Goal: Task Accomplishment & Management: Manage account settings

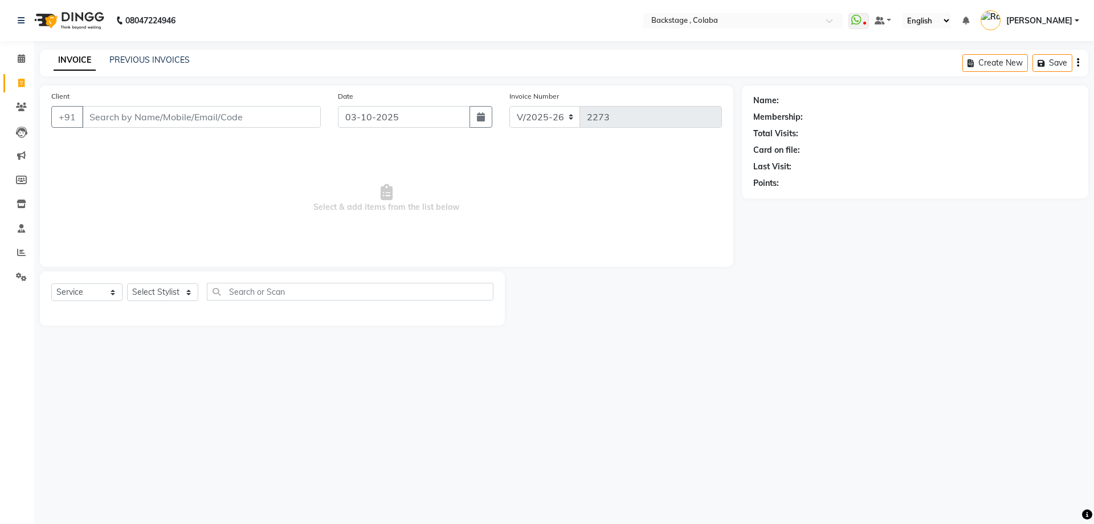
select select "5451"
select select "service"
click at [138, 54] on div "PREVIOUS INVOICES" at bounding box center [149, 60] width 80 height 12
click at [139, 56] on link "PREVIOUS INVOICES" at bounding box center [149, 60] width 80 height 10
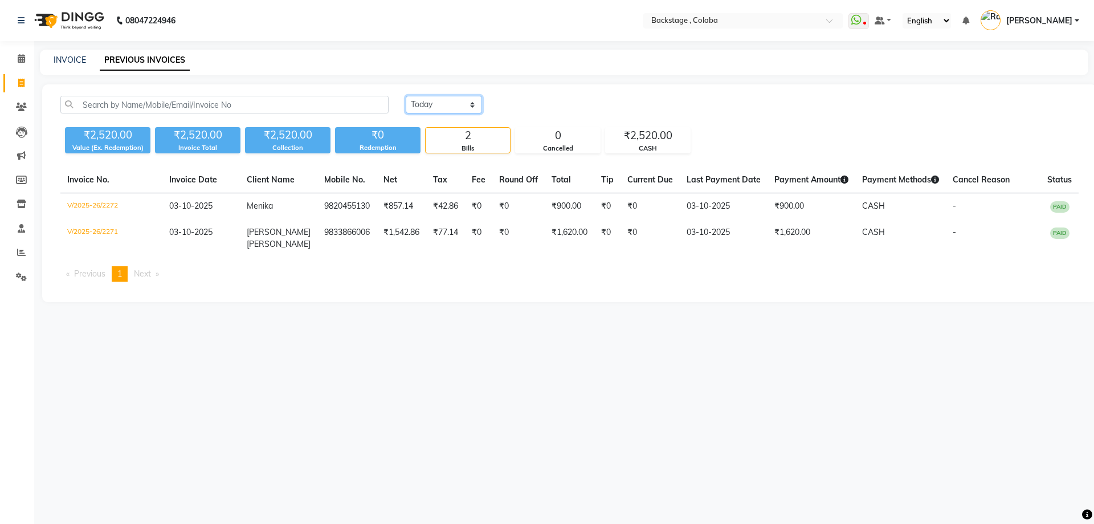
drag, startPoint x: 451, startPoint y: 99, endPoint x: 451, endPoint y: 112, distance: 13.1
click at [451, 99] on select "[DATE] [DATE] Custom Range" at bounding box center [444, 105] width 76 height 18
select select "range"
click at [406, 96] on select "[DATE] [DATE] Custom Range" at bounding box center [444, 105] width 76 height 18
click at [529, 103] on input "03-10-2025" at bounding box center [537, 105] width 80 height 16
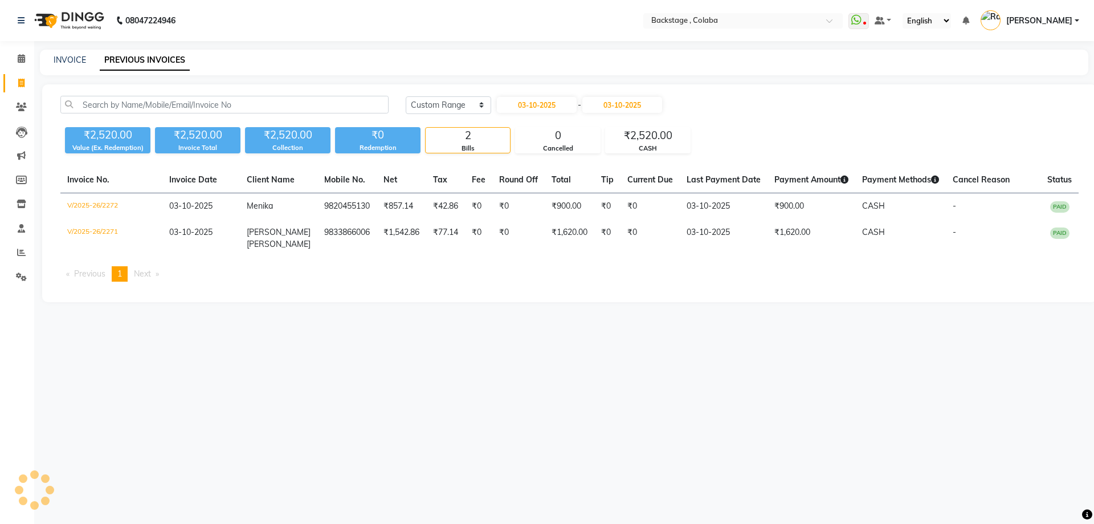
select select "10"
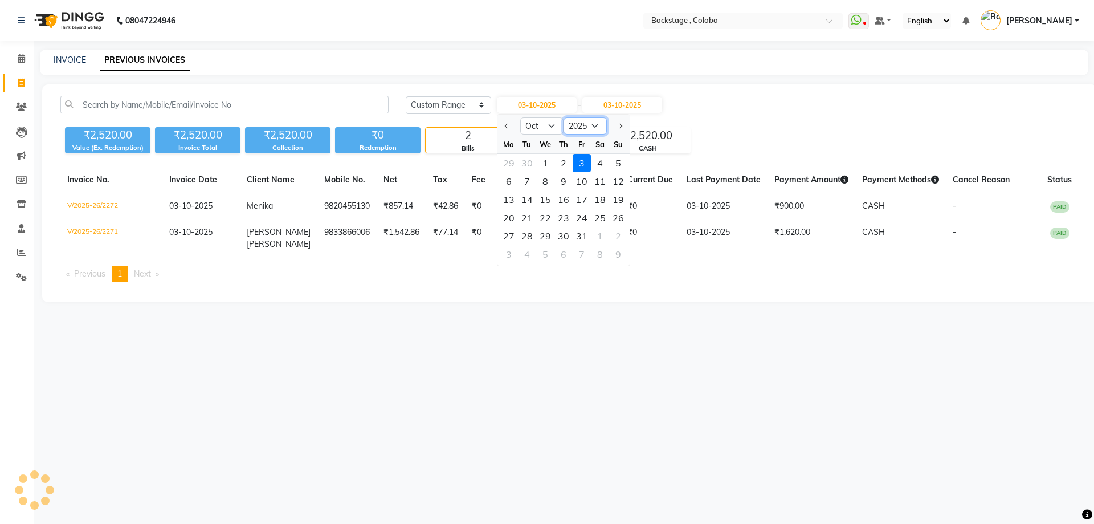
click at [579, 127] on select "2015 2016 2017 2018 2019 2020 2021 2022 2023 2024 2025 2026 2027 2028 2029 2030…" at bounding box center [585, 125] width 43 height 17
select select "2024"
click at [564, 117] on select "2015 2016 2017 2018 2019 2020 2021 2022 2023 2024 2025 2026 2027 2028 2029 2030…" at bounding box center [585, 125] width 43 height 17
click at [507, 125] on span "Previous month" at bounding box center [506, 126] width 5 height 5
click at [509, 122] on button "Previous month" at bounding box center [507, 126] width 10 height 18
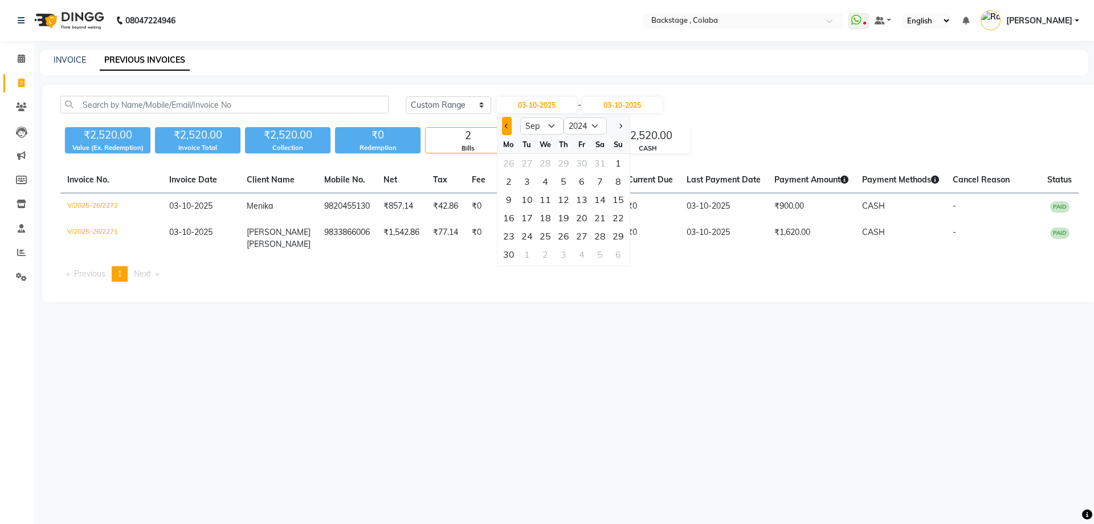
select select "8"
drag, startPoint x: 566, startPoint y: 166, endPoint x: 560, endPoint y: 164, distance: 6.9
click at [565, 166] on div "1" at bounding box center [563, 163] width 18 height 18
type input "[DATE]"
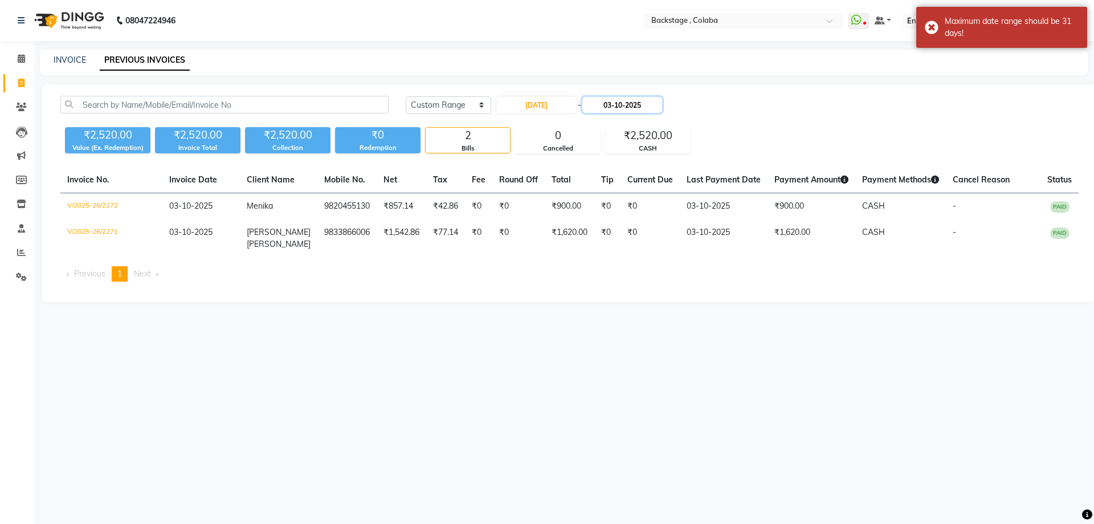
click at [634, 103] on input "03-10-2025" at bounding box center [622, 105] width 80 height 16
select select "10"
select select "2025"
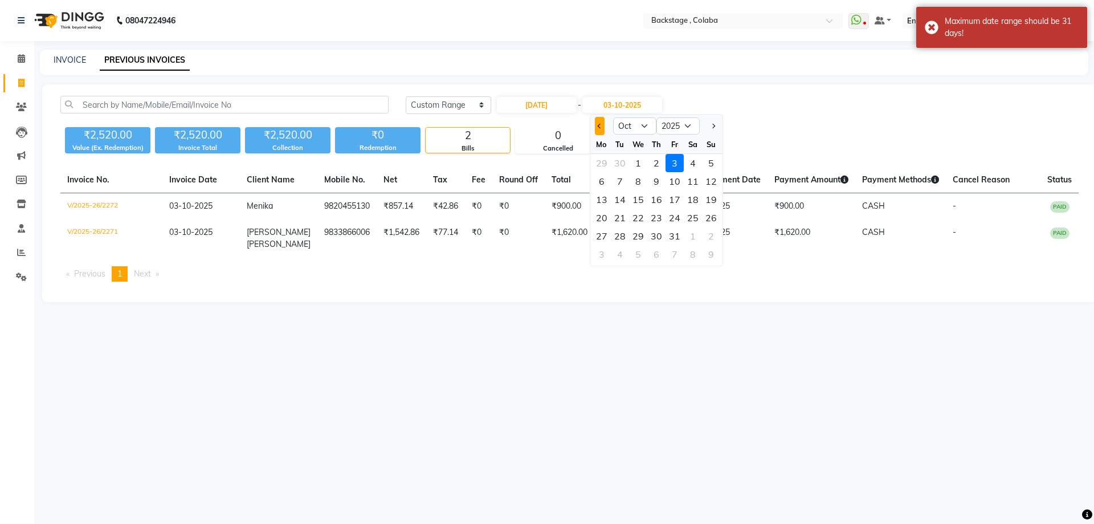
click at [602, 128] on button "Previous month" at bounding box center [600, 126] width 10 height 18
select select "8"
click at [717, 234] on div "31" at bounding box center [711, 236] width 18 height 18
type input "[DATE]"
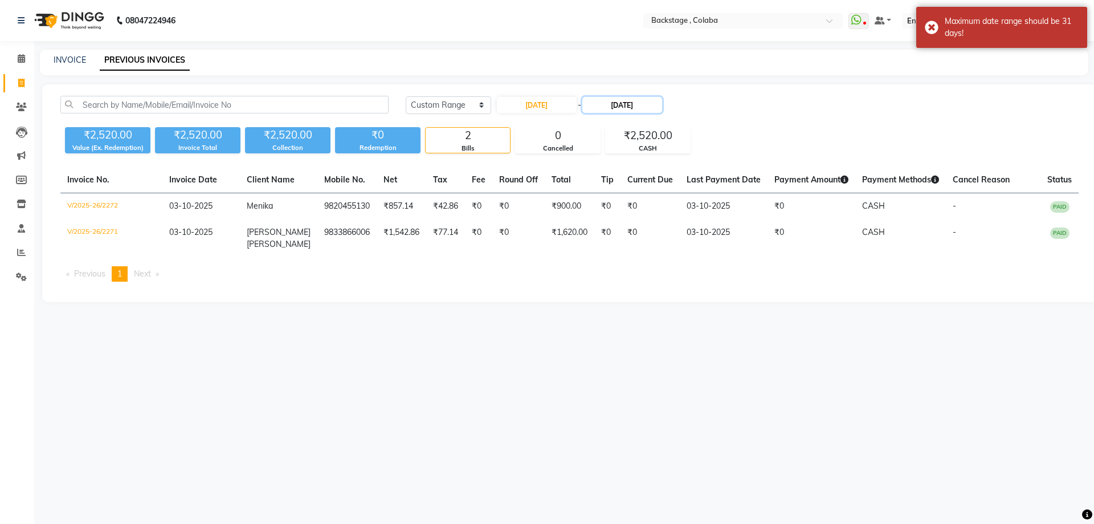
click at [642, 100] on input "[DATE]" at bounding box center [622, 105] width 80 height 16
select select "8"
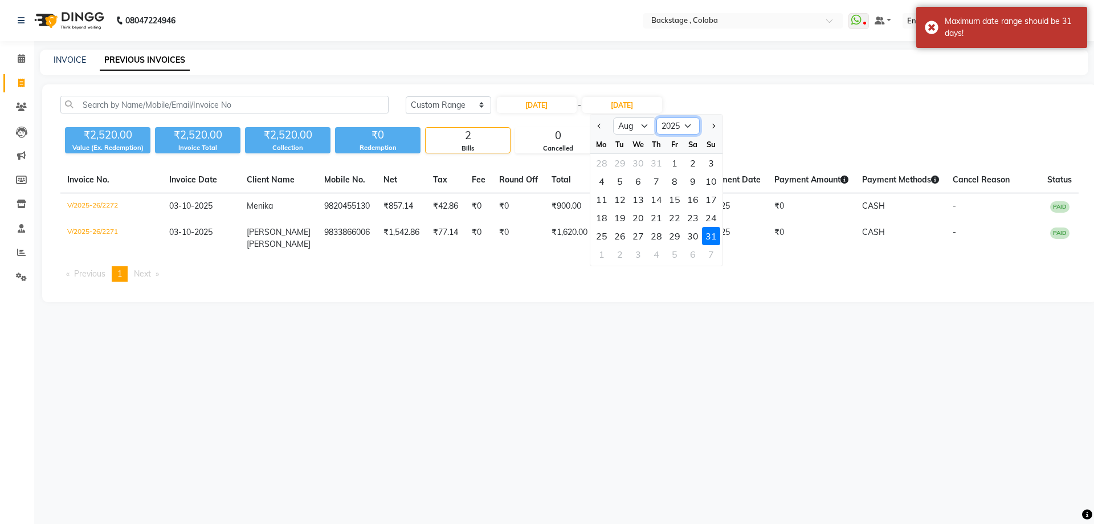
click at [680, 119] on select "2024 2025 2026 2027 2028 2029 2030 2031 2032 2033 2034 2035" at bounding box center [677, 125] width 43 height 17
select select "2024"
click at [656, 117] on select "2024 2025 2026 2027 2028 2029 2030 2031 2032 2033 2034 2035" at bounding box center [677, 125] width 43 height 17
click at [694, 230] on div "31" at bounding box center [693, 236] width 18 height 18
type input "[DATE]"
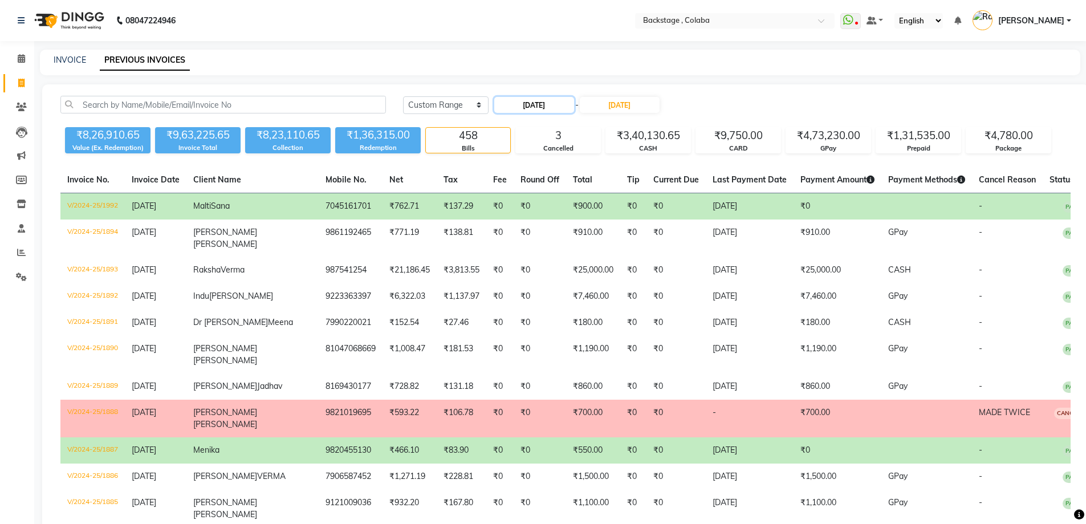
click at [527, 106] on input "[DATE]" at bounding box center [534, 105] width 80 height 16
select select "8"
select select "2024"
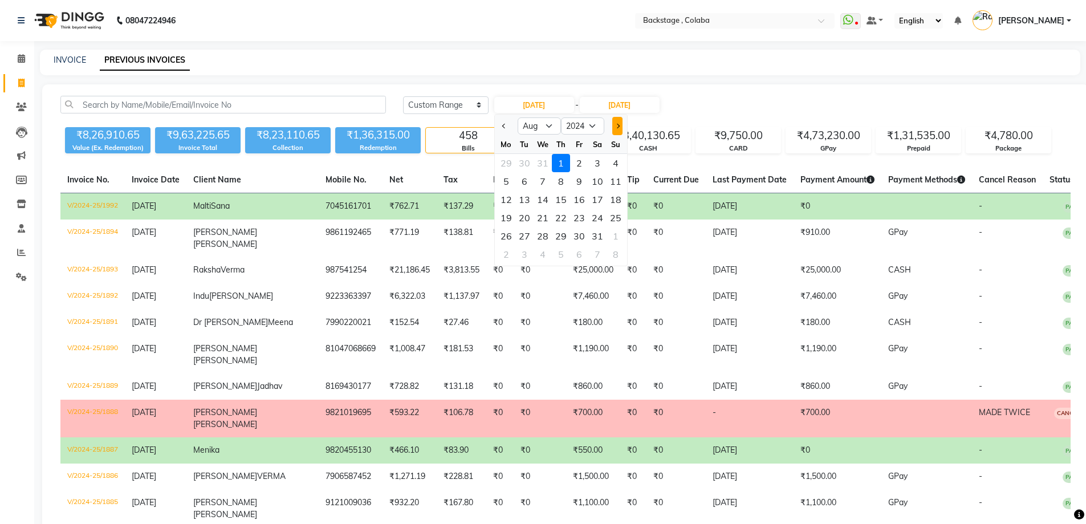
click at [621, 122] on button "Next month" at bounding box center [617, 126] width 10 height 18
select select "9"
click at [615, 164] on div "1" at bounding box center [615, 163] width 18 height 18
type input "[DATE]"
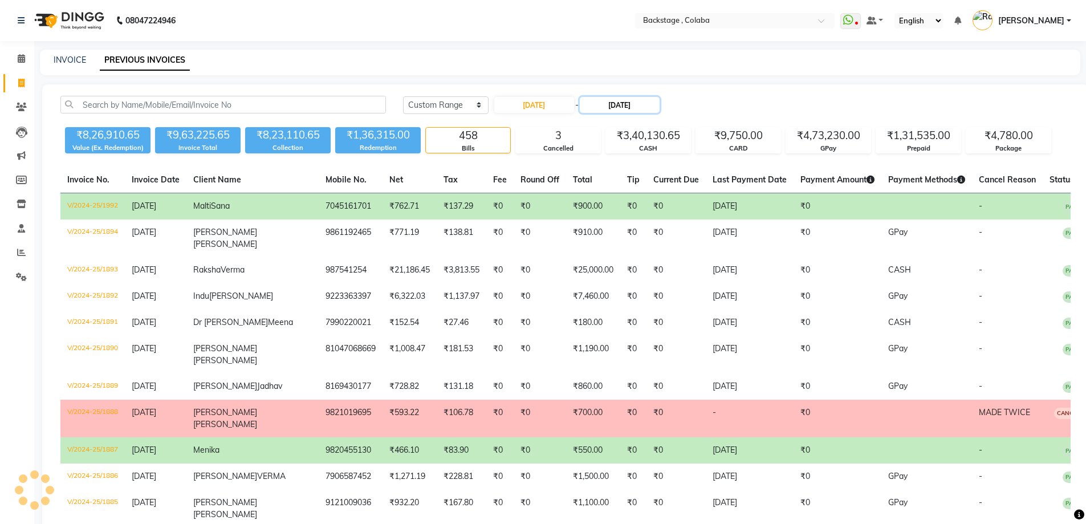
click at [636, 103] on input "[DATE]" at bounding box center [620, 105] width 80 height 16
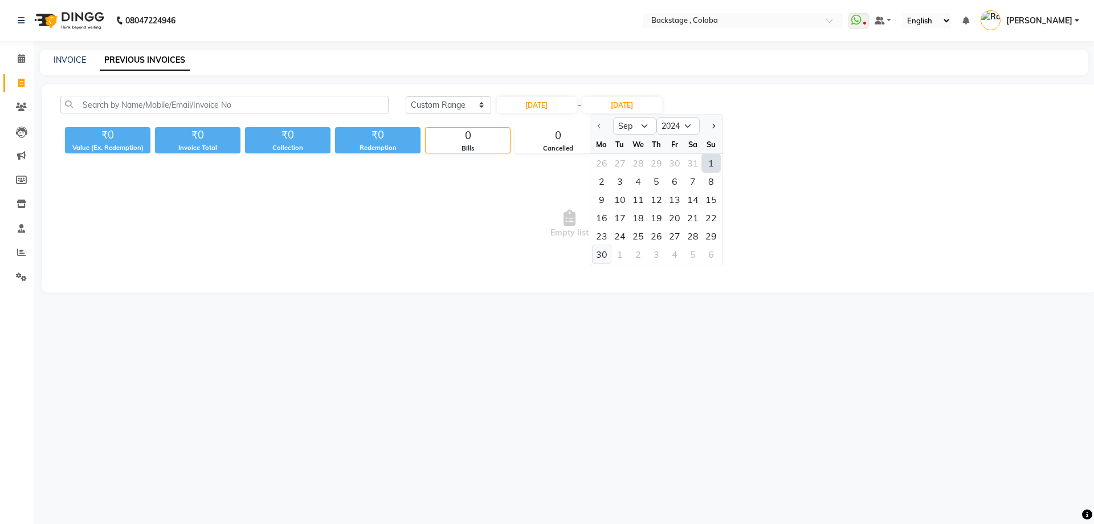
click at [605, 258] on div "30" at bounding box center [602, 254] width 18 height 18
type input "[DATE]"
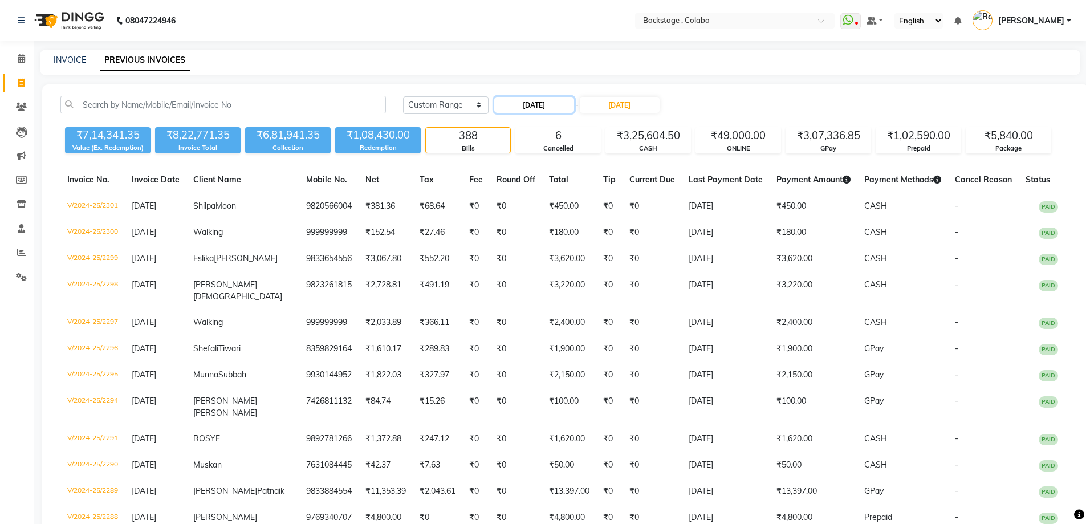
click at [526, 104] on input "[DATE]" at bounding box center [534, 105] width 80 height 16
select select "9"
select select "2024"
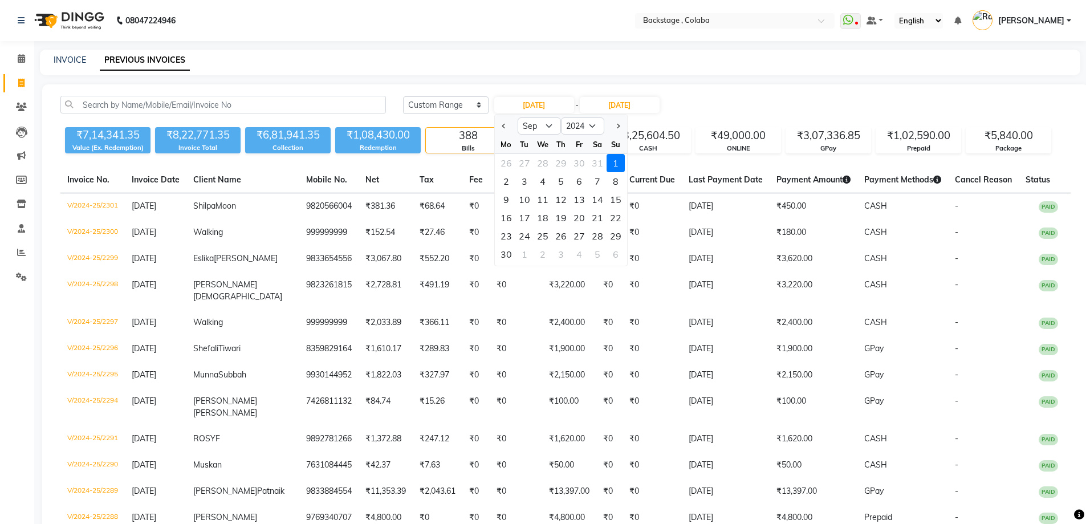
click at [623, 130] on div at bounding box center [615, 126] width 23 height 18
click at [617, 126] on span "Next month" at bounding box center [616, 126] width 5 height 5
select select "10"
click at [523, 161] on div "1" at bounding box center [524, 163] width 18 height 18
type input "[DATE]"
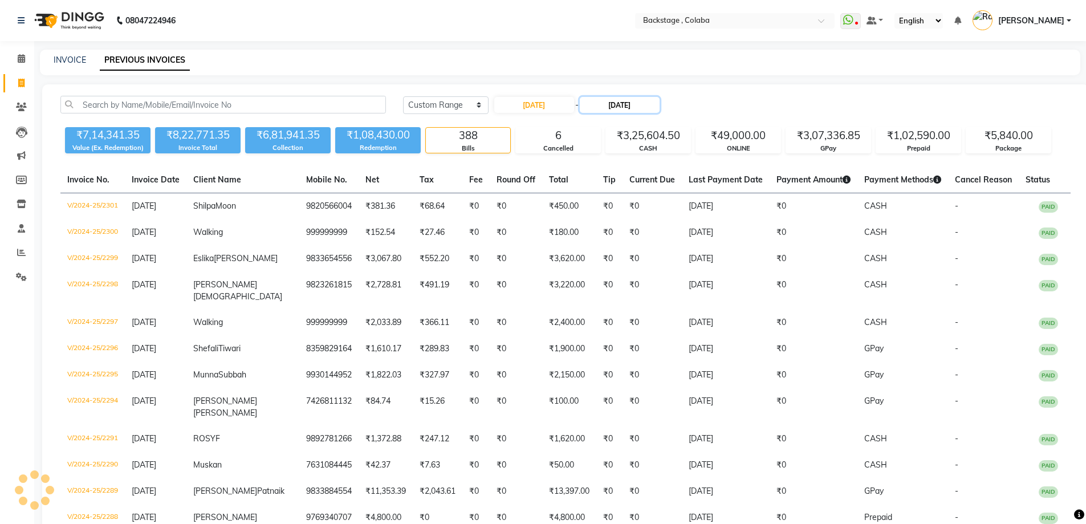
click at [629, 104] on input "[DATE]" at bounding box center [620, 105] width 80 height 16
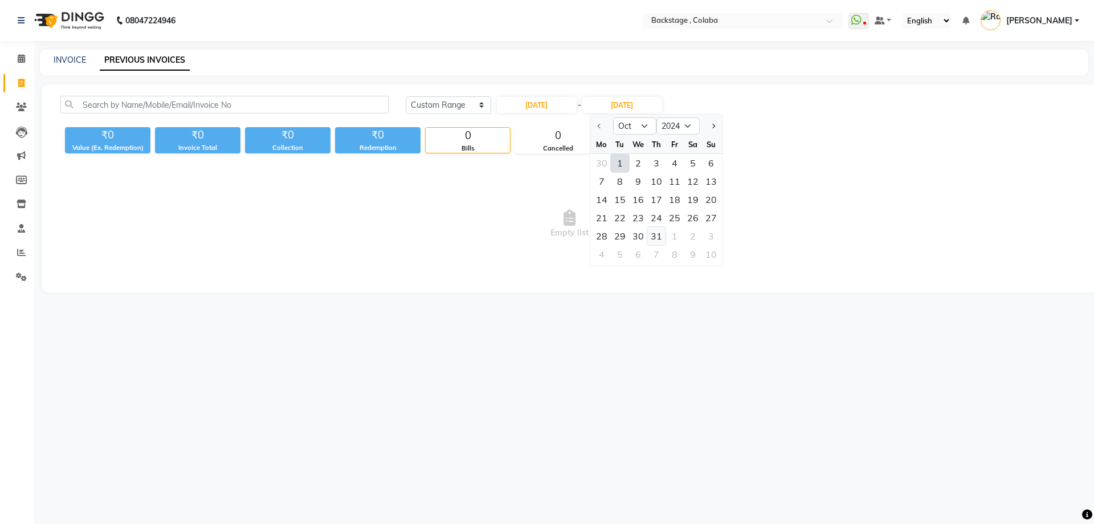
click at [655, 241] on div "31" at bounding box center [656, 236] width 18 height 18
type input "[DATE]"
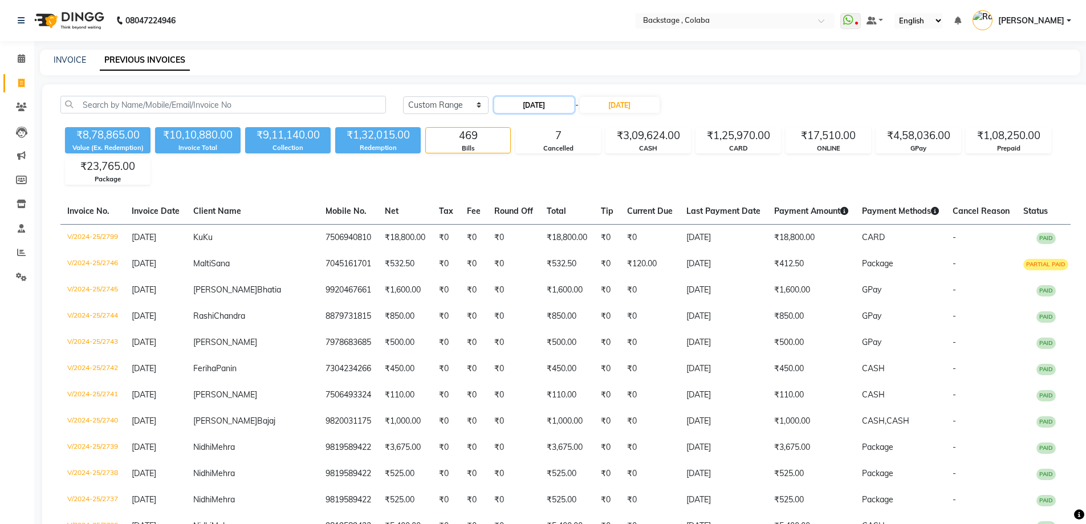
click at [516, 109] on input "[DATE]" at bounding box center [534, 105] width 80 height 16
select select "10"
select select "2024"
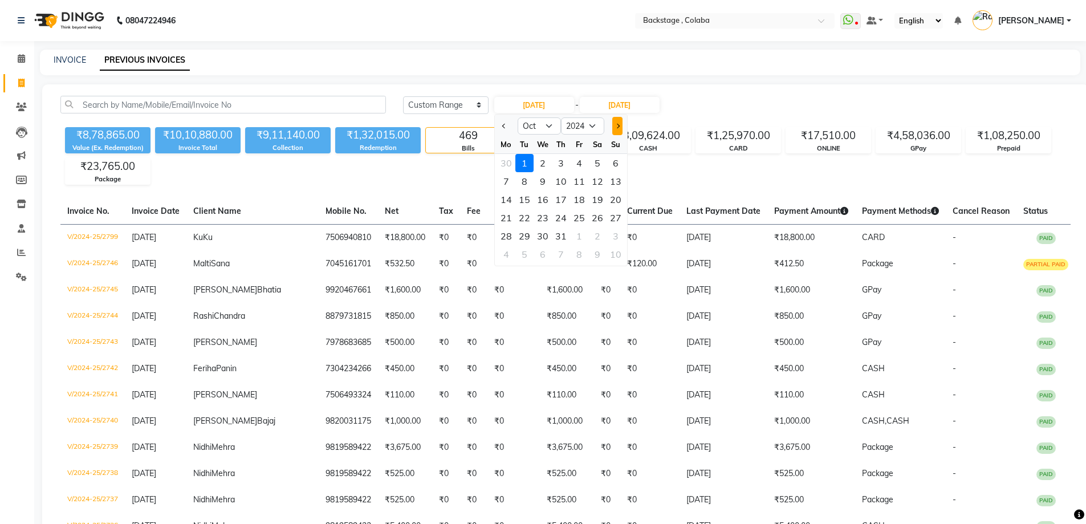
click at [617, 126] on span "Next month" at bounding box center [616, 126] width 5 height 5
select select "11"
drag, startPoint x: 573, startPoint y: 162, endPoint x: 601, endPoint y: 153, distance: 29.4
click at [575, 162] on div "1" at bounding box center [579, 163] width 18 height 18
type input "[DATE]"
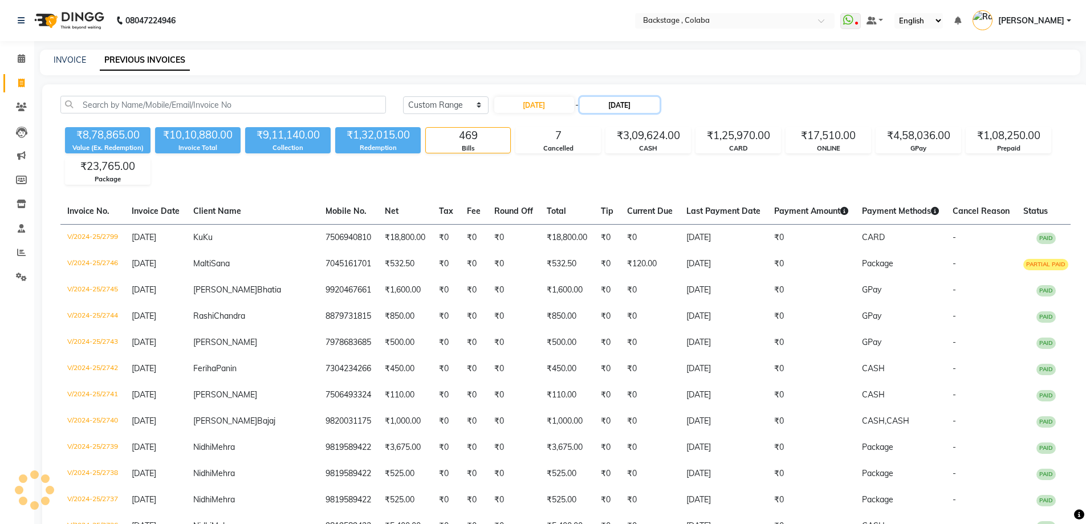
click at [650, 102] on input "[DATE]" at bounding box center [620, 105] width 80 height 16
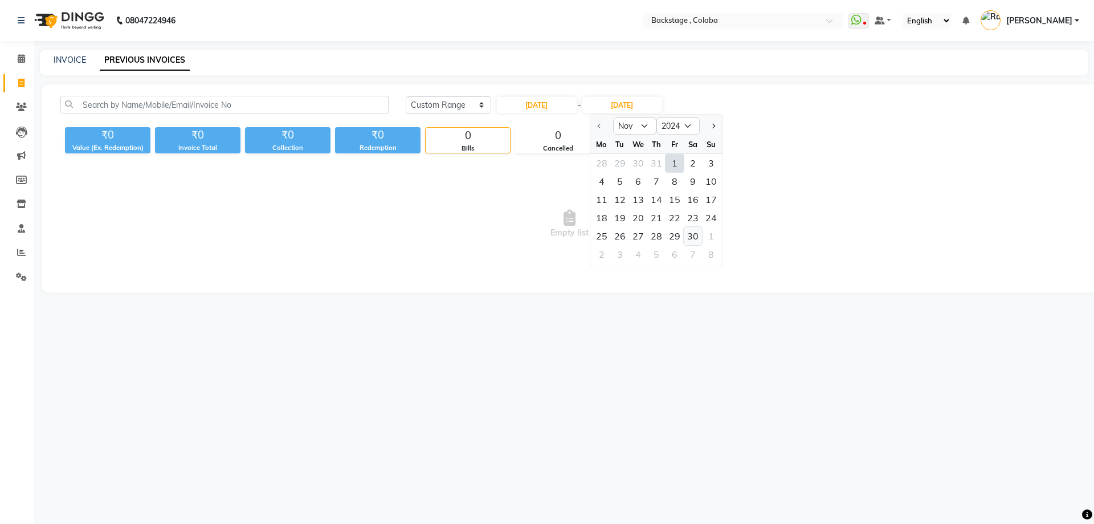
click at [694, 235] on div "30" at bounding box center [693, 236] width 18 height 18
type input "[DATE]"
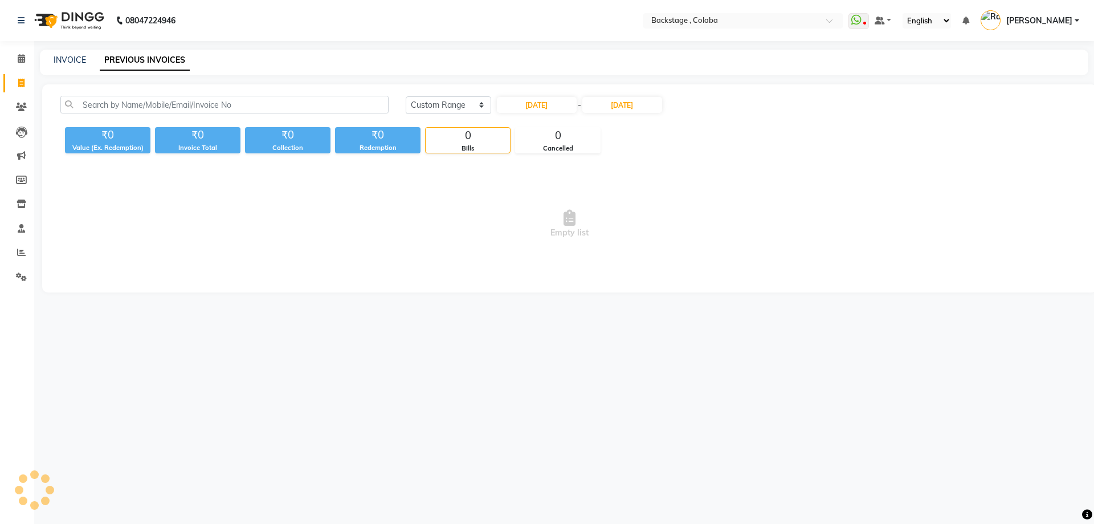
click at [709, 89] on div "[DATE] [DATE] Custom Range [DATE] - [DATE] ₹0 Value (Ex. Redemption) ₹0 Invoice…" at bounding box center [569, 188] width 1055 height 208
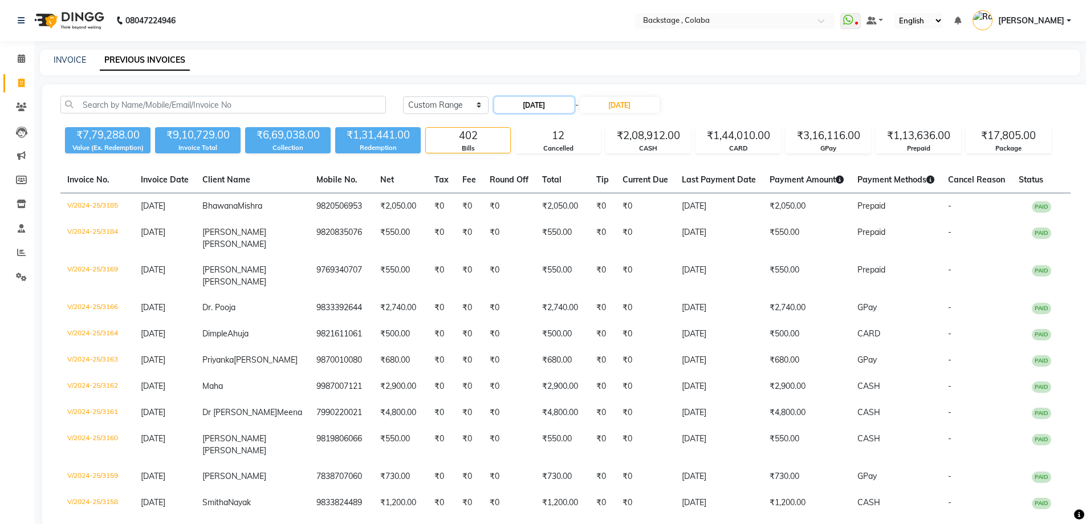
click at [532, 106] on input "[DATE]" at bounding box center [534, 105] width 80 height 16
select select "11"
select select "2024"
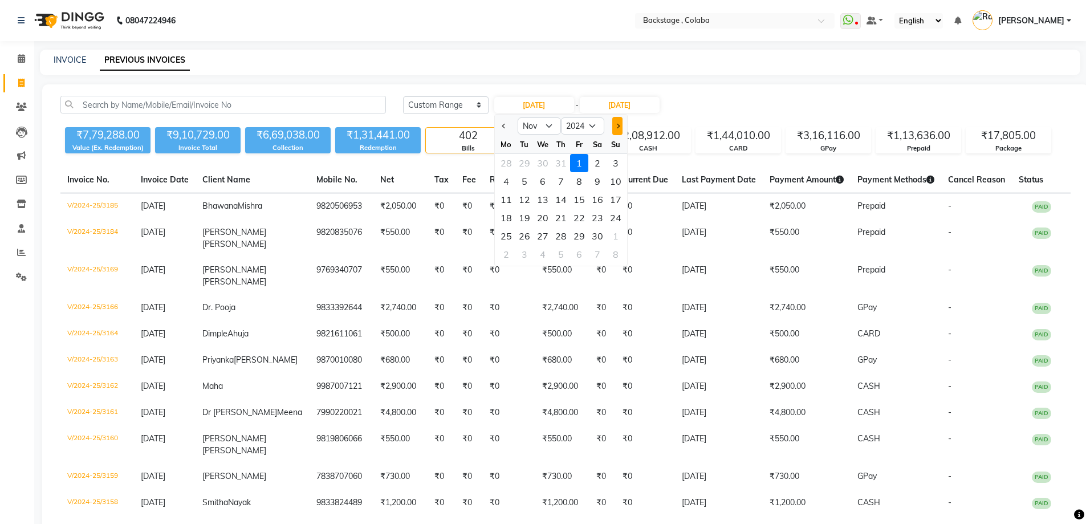
click at [613, 125] on button "Next month" at bounding box center [617, 126] width 10 height 18
select select "12"
drag, startPoint x: 611, startPoint y: 164, endPoint x: 618, endPoint y: 156, distance: 10.1
click at [613, 163] on div "1" at bounding box center [615, 163] width 18 height 18
type input "[DATE]"
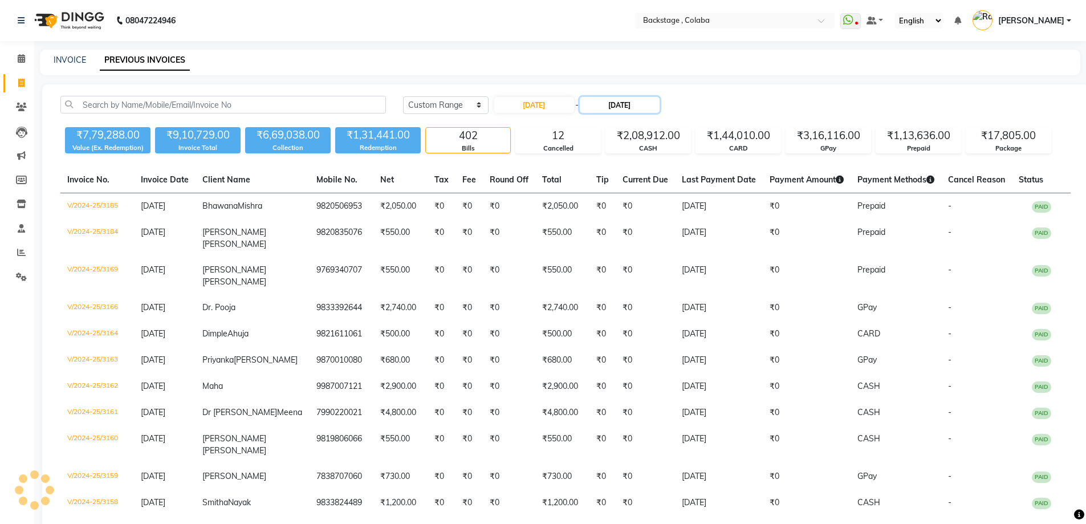
click at [622, 106] on input "[DATE]" at bounding box center [620, 105] width 80 height 16
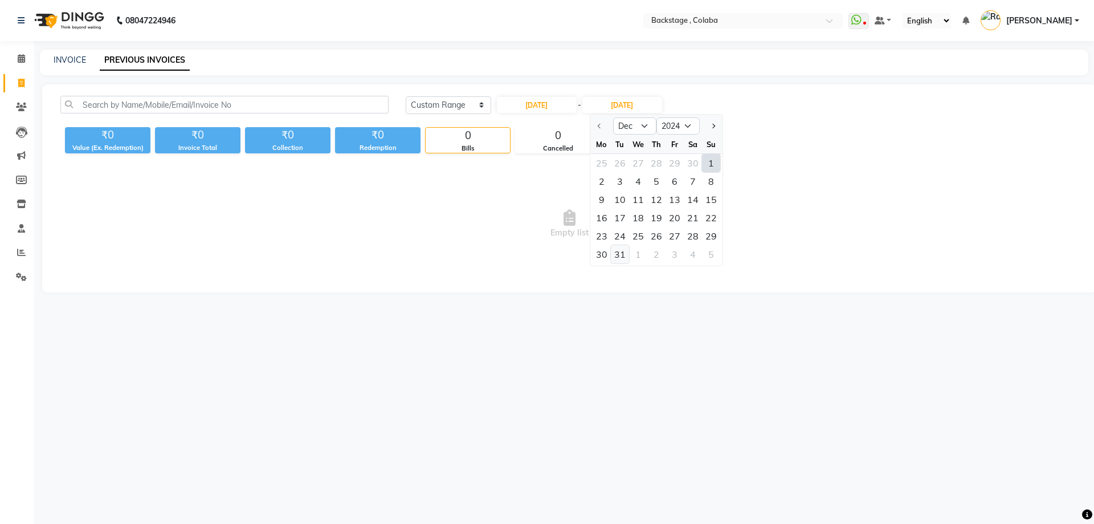
click at [626, 256] on div "31" at bounding box center [620, 254] width 18 height 18
type input "31-12-2024"
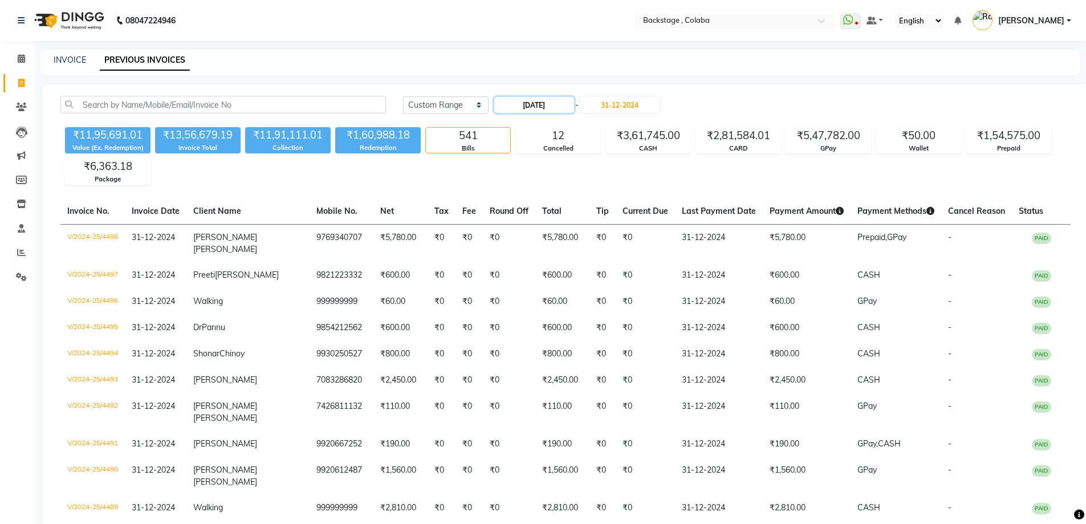
click at [551, 99] on input "[DATE]" at bounding box center [534, 105] width 80 height 16
select select "12"
select select "2024"
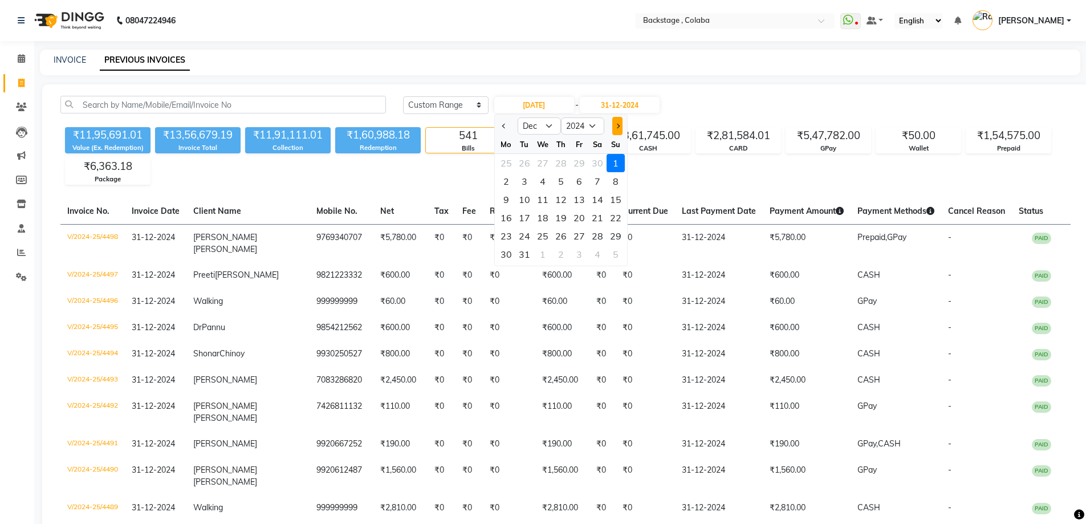
click at [618, 123] on button "Next month" at bounding box center [617, 126] width 10 height 18
select select "1"
select select "2025"
click at [546, 165] on div "1" at bounding box center [542, 163] width 18 height 18
type input "[DATE]"
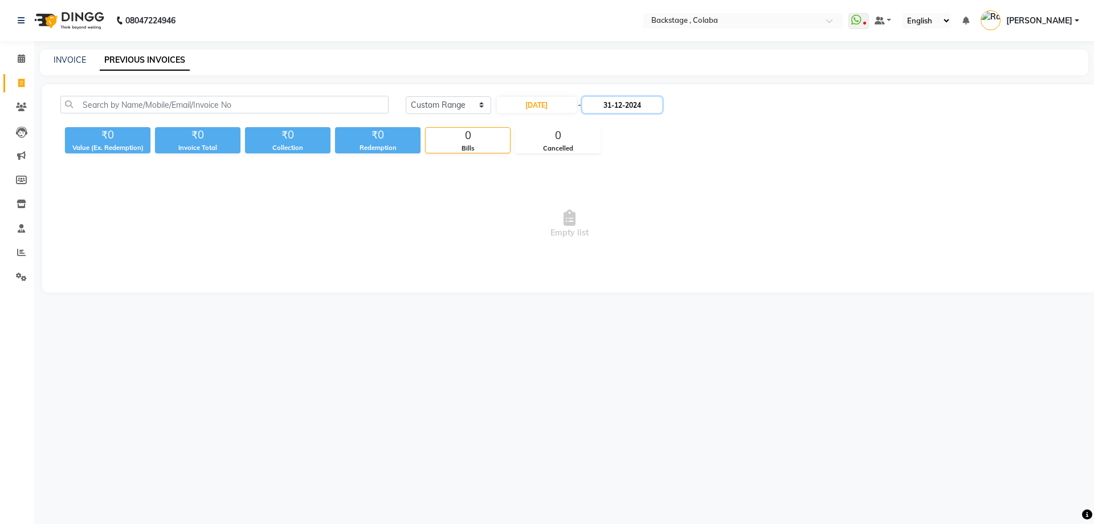
click at [620, 108] on input "31-12-2024" at bounding box center [622, 105] width 80 height 16
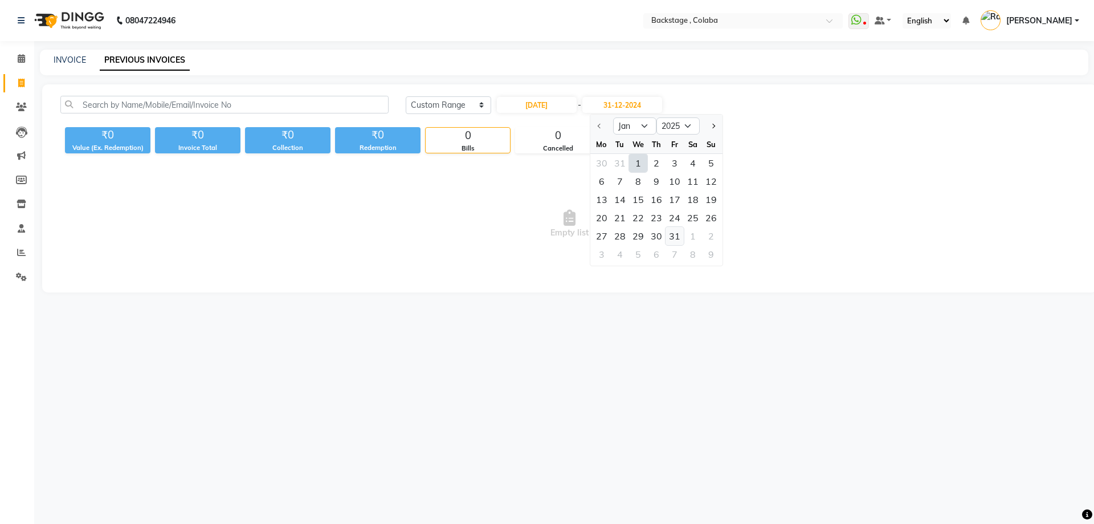
click at [678, 230] on div "31" at bounding box center [675, 236] width 18 height 18
type input "[DATE]"
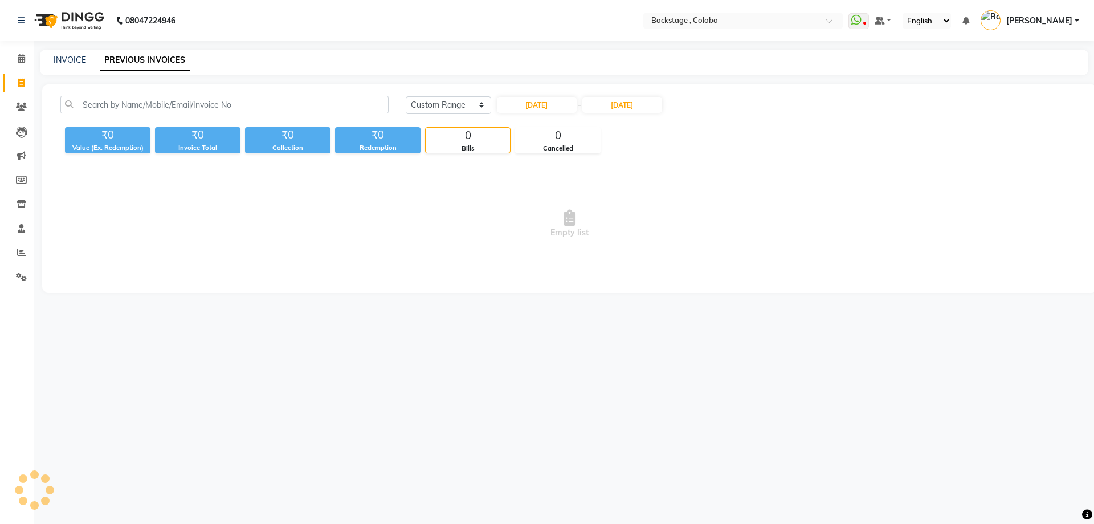
click at [695, 92] on div "[DATE] [DATE] Custom Range [DATE] - [DATE] ₹0 Value (Ex. Redemption) ₹0 Invoice…" at bounding box center [569, 188] width 1055 height 208
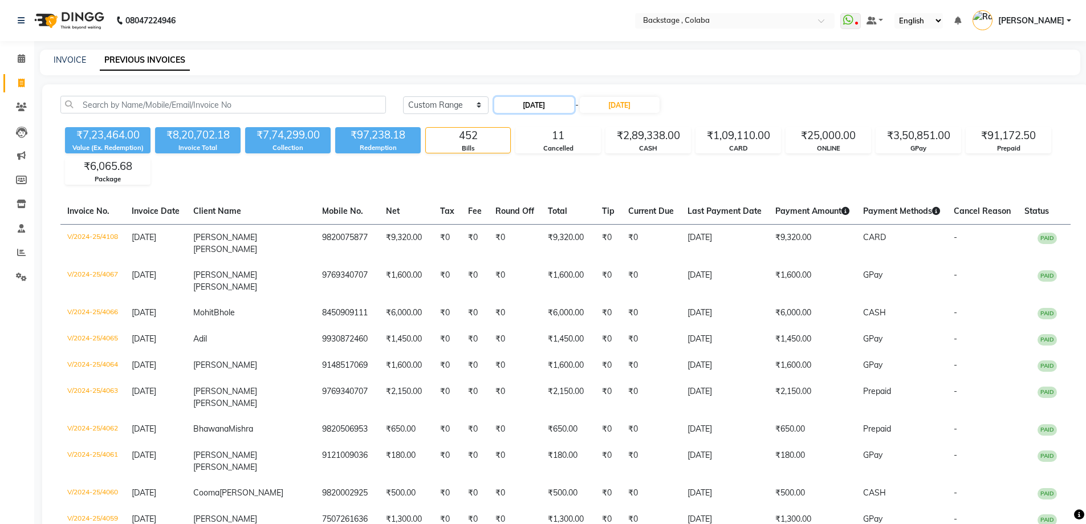
click at [533, 105] on input "[DATE]" at bounding box center [534, 105] width 80 height 16
select select "2025"
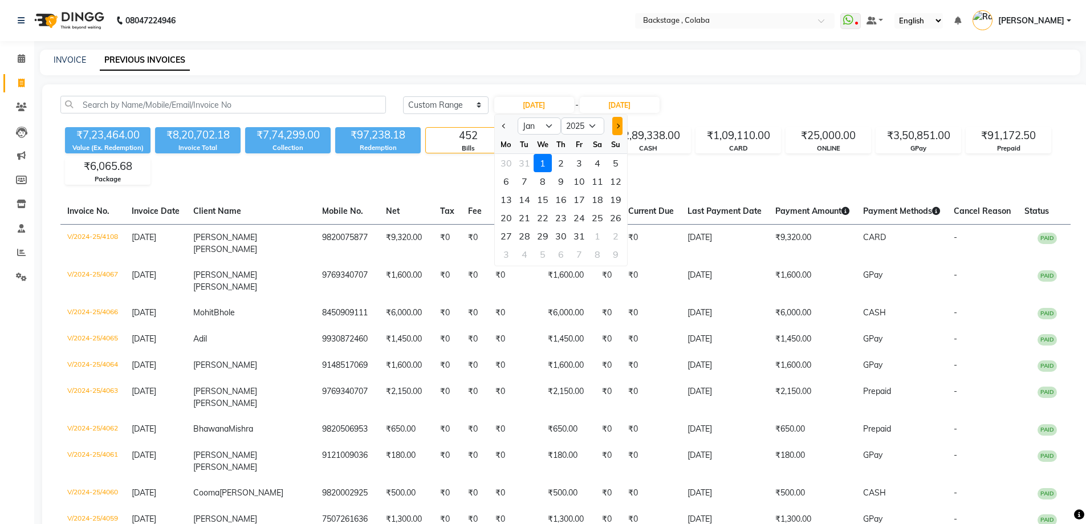
click at [615, 124] on span "Next month" at bounding box center [616, 126] width 5 height 5
select select "2"
click at [601, 170] on ngb-datepicker-month "Mo Tu We Th Fr Sa Su 27 28 29 30 31 1 2 3 4 5 6 7 8 9 10 11 12 13 14 15 16 17 1…" at bounding box center [561, 200] width 132 height 130
click at [598, 157] on div "1" at bounding box center [597, 163] width 18 height 18
type input "[DATE]"
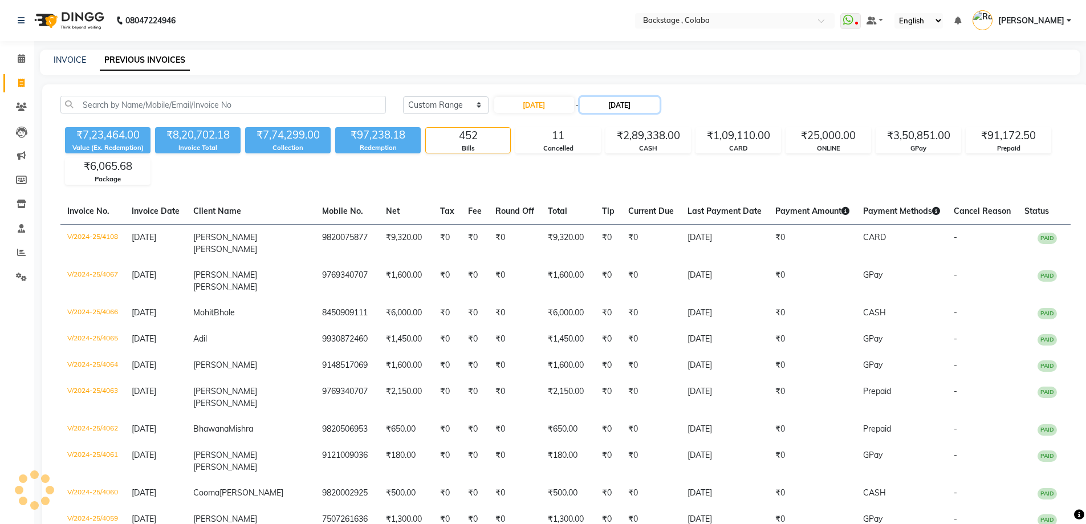
click at [627, 105] on input "[DATE]" at bounding box center [620, 105] width 80 height 16
click at [676, 241] on div "28" at bounding box center [672, 236] width 18 height 18
type input "[DATE]"
click at [764, 109] on div "[DATE] [DATE] Custom Range [DATE] - [DATE]" at bounding box center [736, 105] width 667 height 18
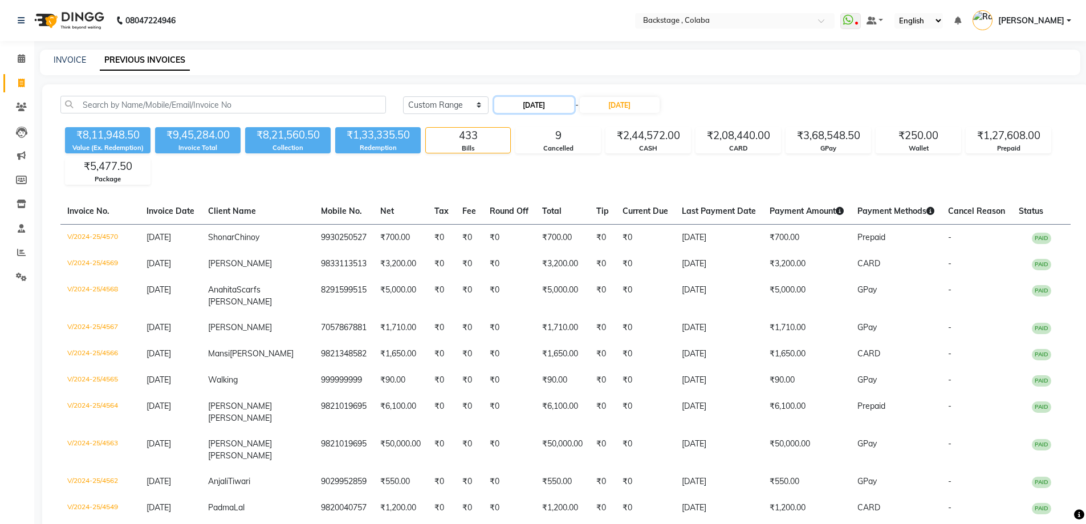
click at [536, 105] on input "[DATE]" at bounding box center [534, 105] width 80 height 16
select select "2"
select select "2025"
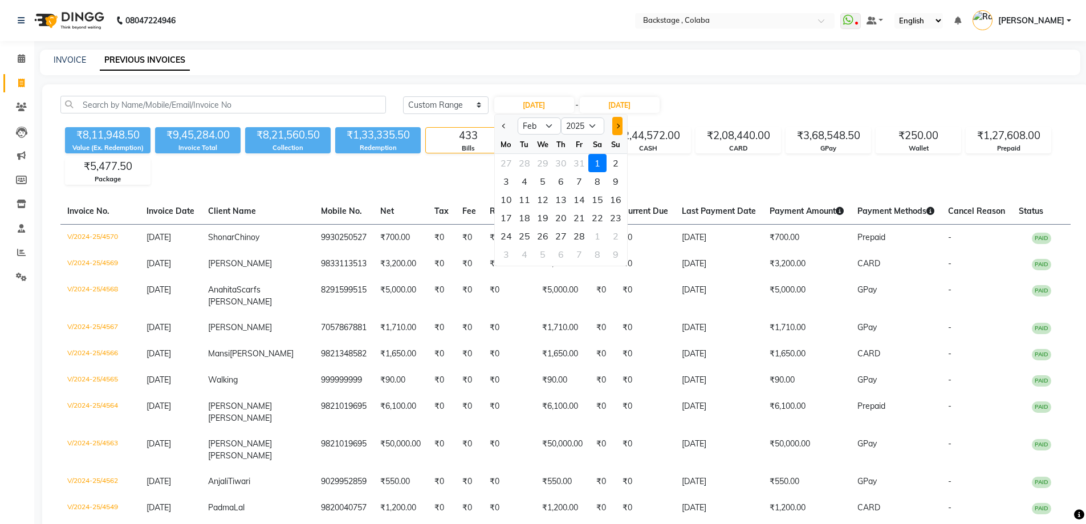
click at [614, 129] on button "Next month" at bounding box center [617, 126] width 10 height 18
select select "3"
click at [603, 165] on div "1" at bounding box center [597, 163] width 18 height 18
type input "[DATE]"
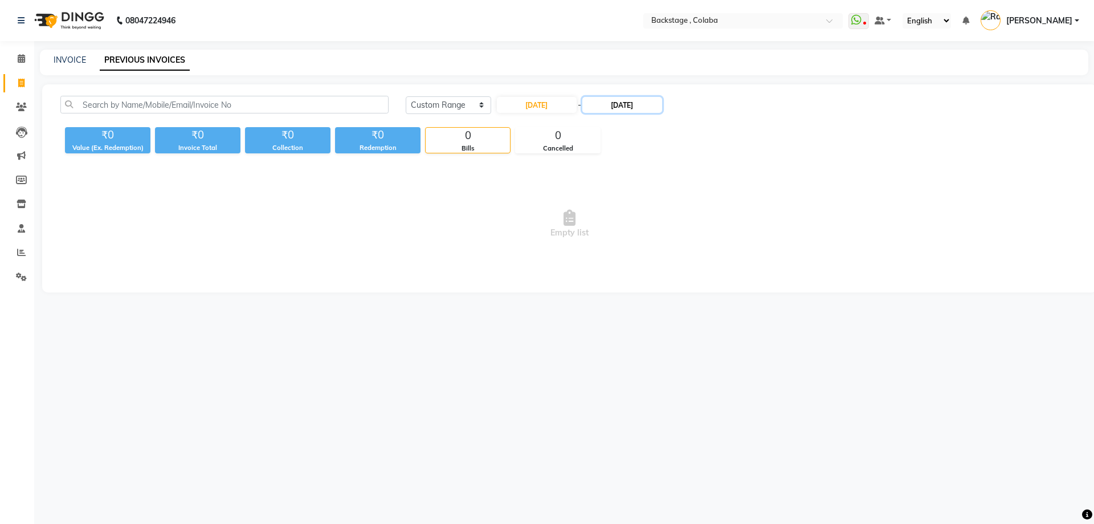
click at [622, 106] on input "[DATE]" at bounding box center [622, 105] width 80 height 16
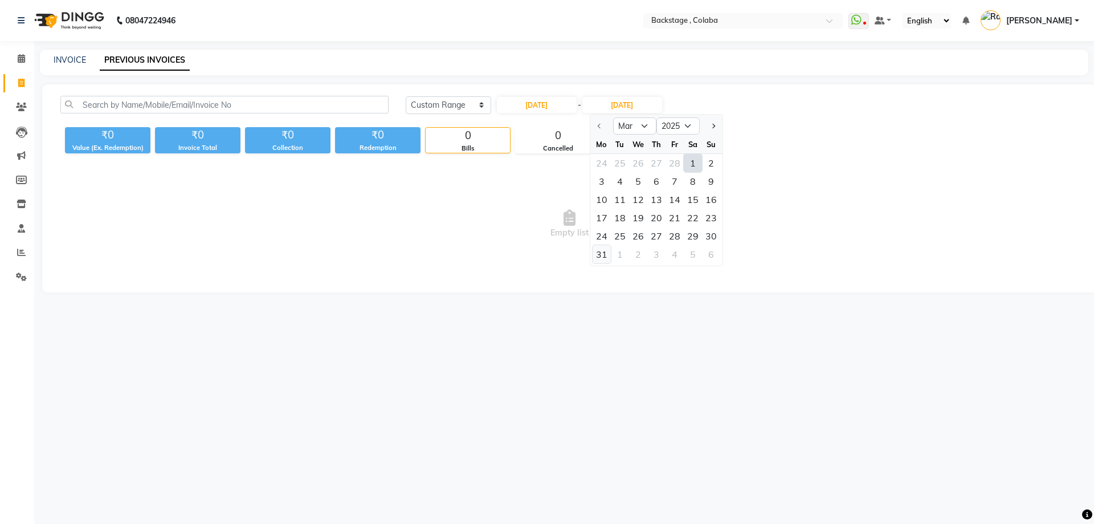
click at [599, 256] on div "31" at bounding box center [602, 254] width 18 height 18
type input "[DATE]"
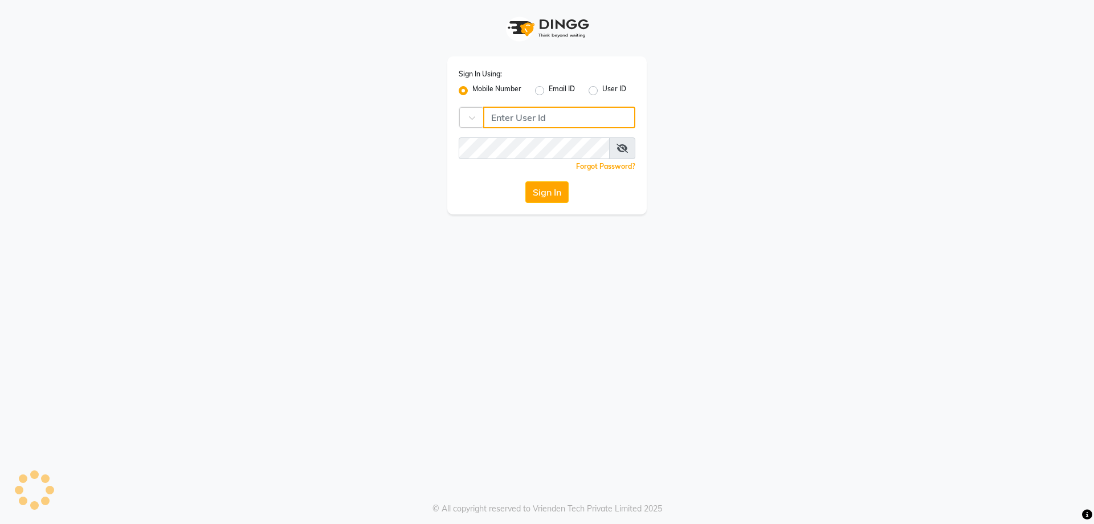
type input "9930289482"
click at [34, 17] on app-login "Sign In Using: Mobile Number Email ID User ID Country Code × [PHONE_NUMBER] Rem…" at bounding box center [547, 107] width 1094 height 214
click at [611, 91] on label "User ID" at bounding box center [614, 91] width 24 height 14
click at [610, 91] on input "User ID" at bounding box center [605, 87] width 7 height 7
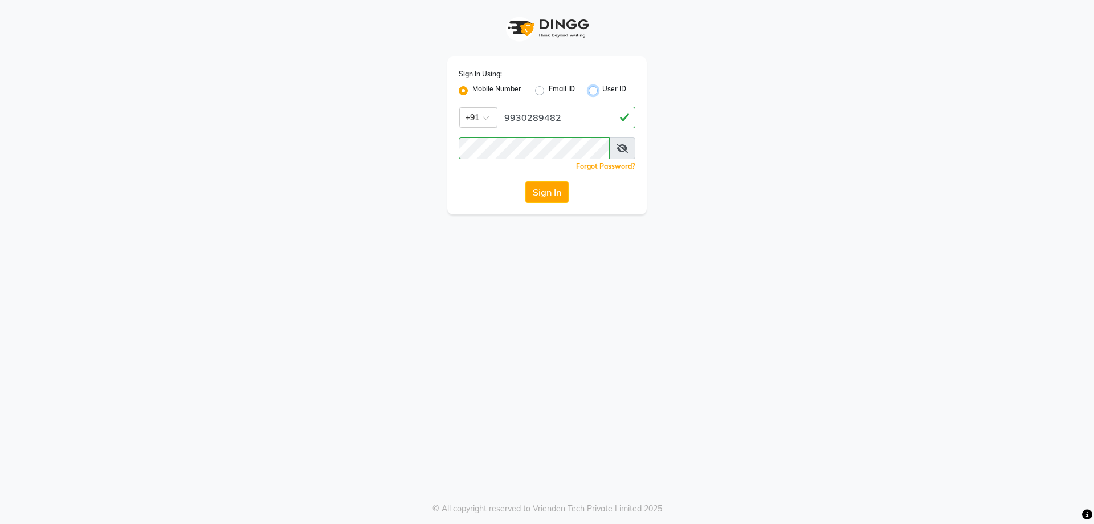
radio input "true"
radio input "false"
click at [611, 91] on label "User ID" at bounding box center [614, 91] width 24 height 14
click at [610, 91] on input "User ID" at bounding box center [605, 87] width 7 height 7
click at [548, 113] on input "Username" at bounding box center [547, 118] width 177 height 22
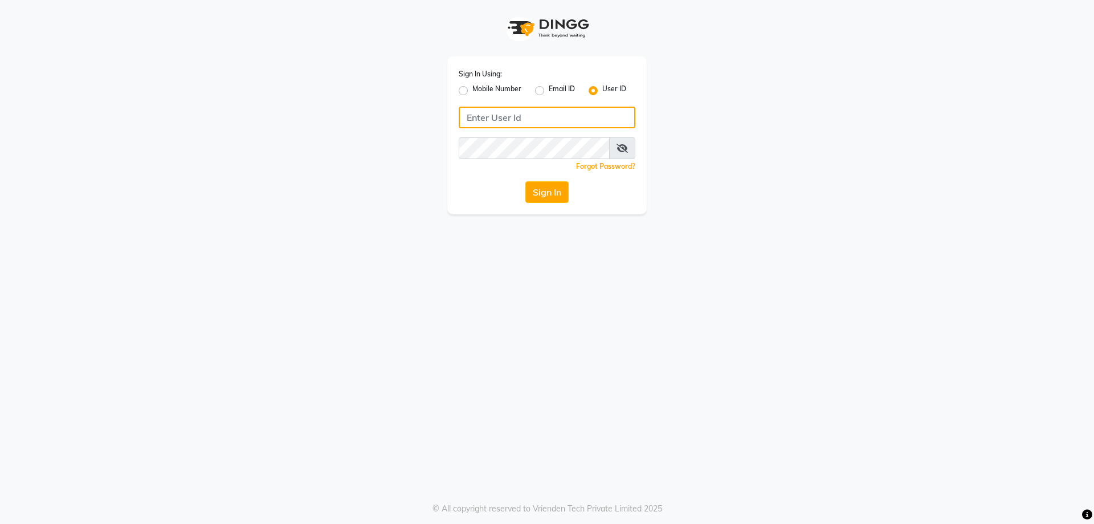
type input "Backstage"
click at [548, 186] on button "Sign In" at bounding box center [546, 192] width 43 height 22
